Goal: Information Seeking & Learning: Learn about a topic

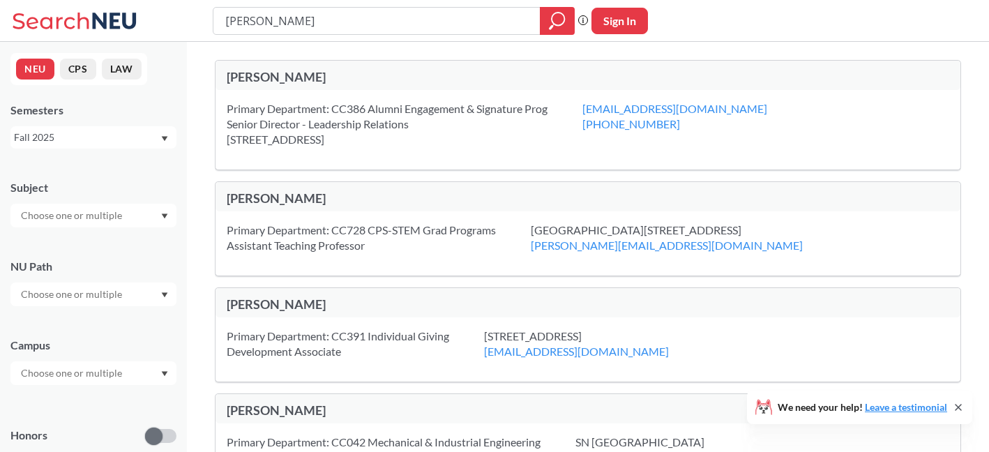
click at [411, 16] on input "[PERSON_NAME]" at bounding box center [377, 21] width 306 height 24
type input "painting"
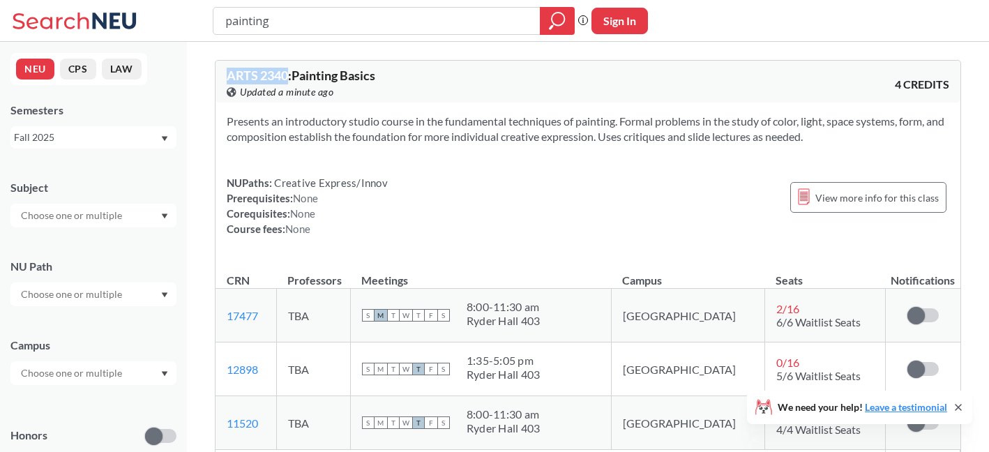
drag, startPoint x: 287, startPoint y: 80, endPoint x: 208, endPoint y: 80, distance: 79.5
copy span "ARTS 2340"
click at [228, 63] on div "ARTS 2340 : Painting Basics View this course on Banner. Updated a minute ago 4 …" at bounding box center [588, 82] width 745 height 42
drag, startPoint x: 226, startPoint y: 73, endPoint x: 289, endPoint y: 74, distance: 63.5
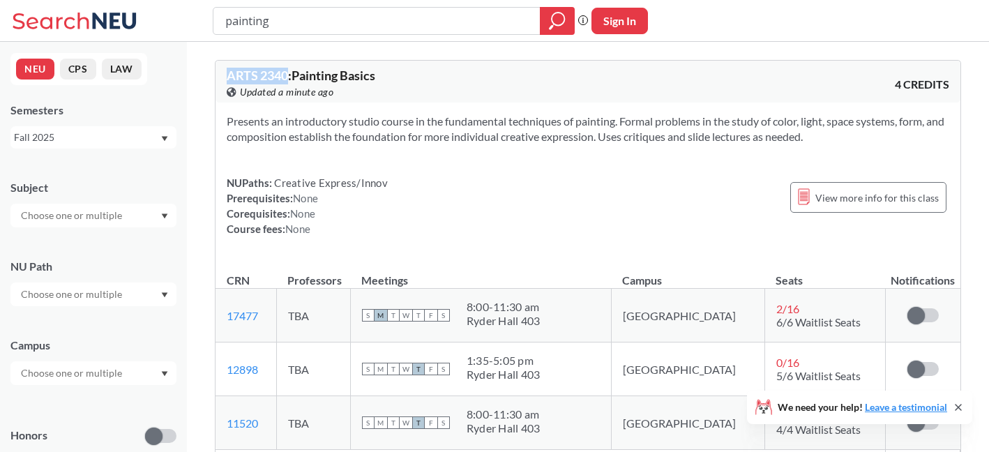
click at [289, 74] on span "ARTS 2340 : Painting Basics" at bounding box center [301, 75] width 149 height 15
copy span "ARTS 2340"
click at [329, 29] on input "painting" at bounding box center [377, 21] width 306 height 24
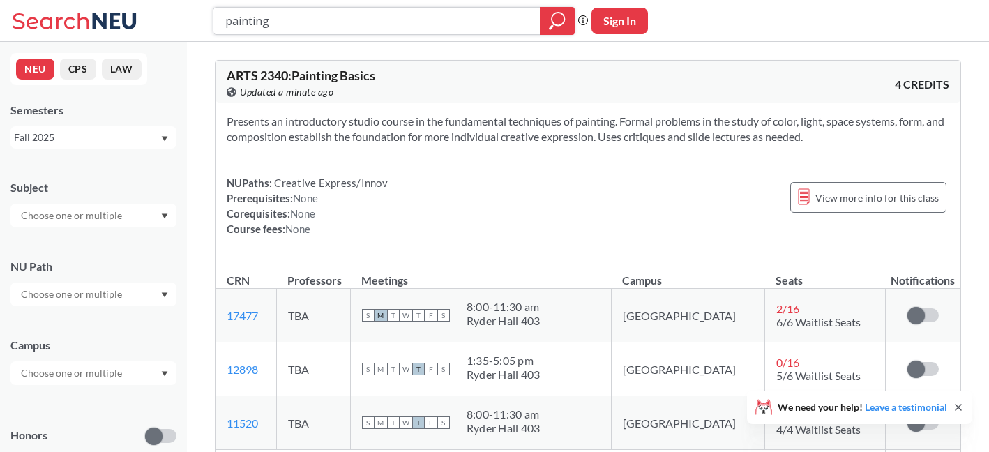
paste input "Observational Draw"
type input "Observational Drawing"
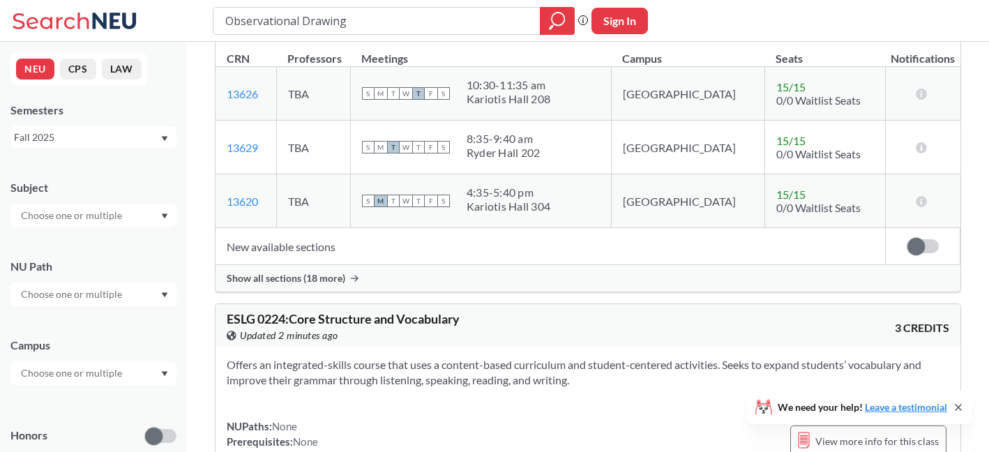
scroll to position [3742, 0]
